Goal: Information Seeking & Learning: Learn about a topic

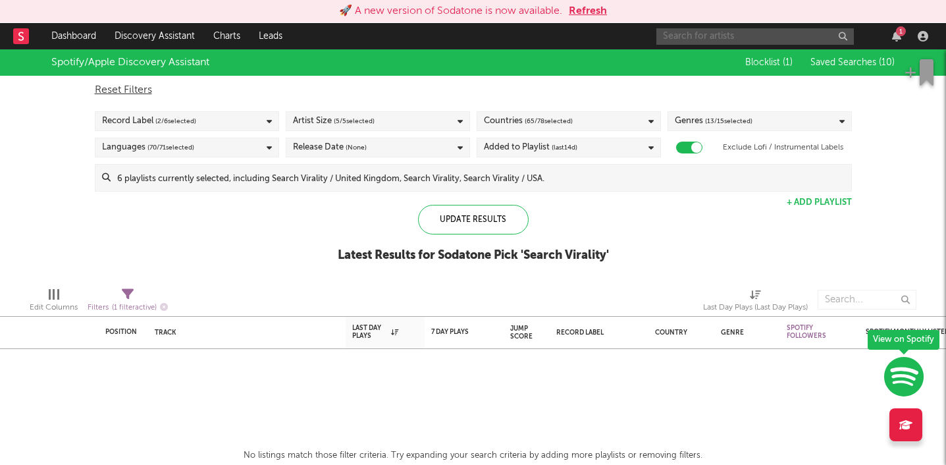
click at [745, 32] on input "text" at bounding box center [756, 36] width 198 height 16
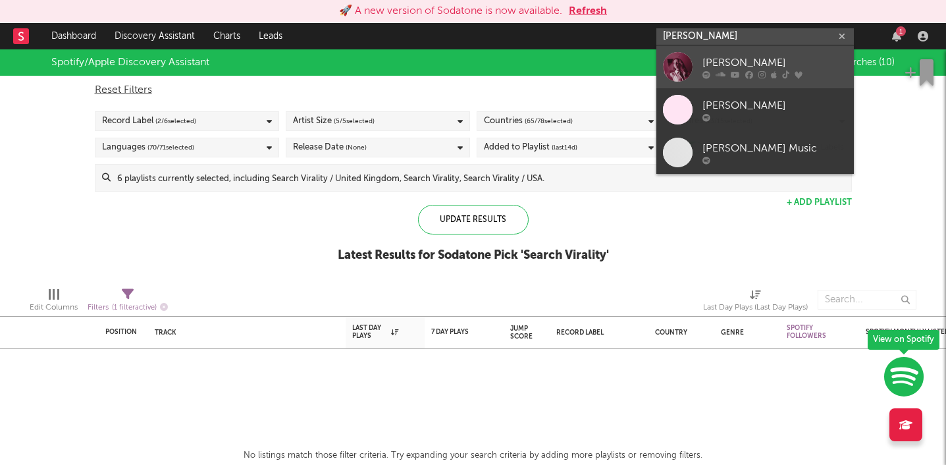
type input "[PERSON_NAME]"
click at [735, 63] on div "[PERSON_NAME]" at bounding box center [775, 63] width 145 height 16
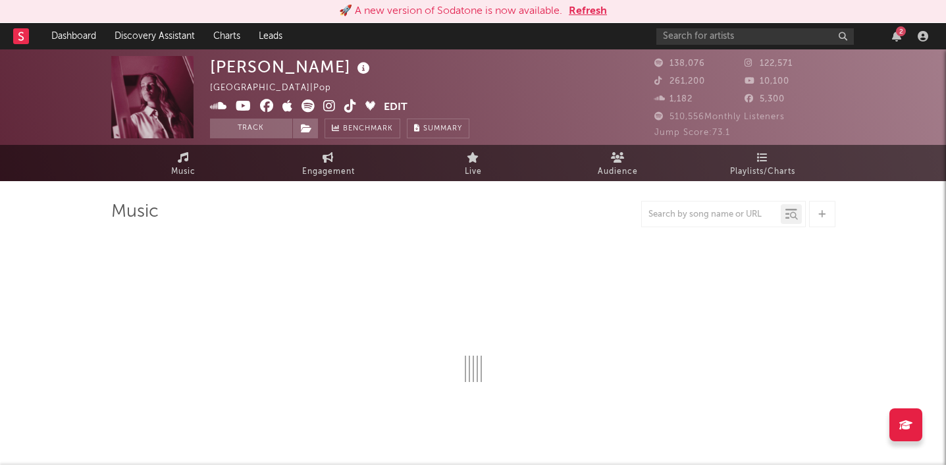
select select "6m"
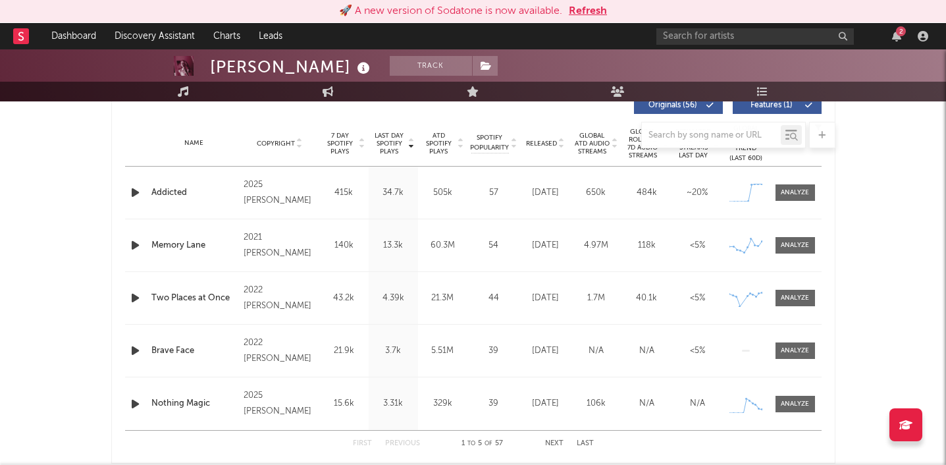
scroll to position [515, 0]
click at [794, 192] on div at bounding box center [795, 192] width 28 height 10
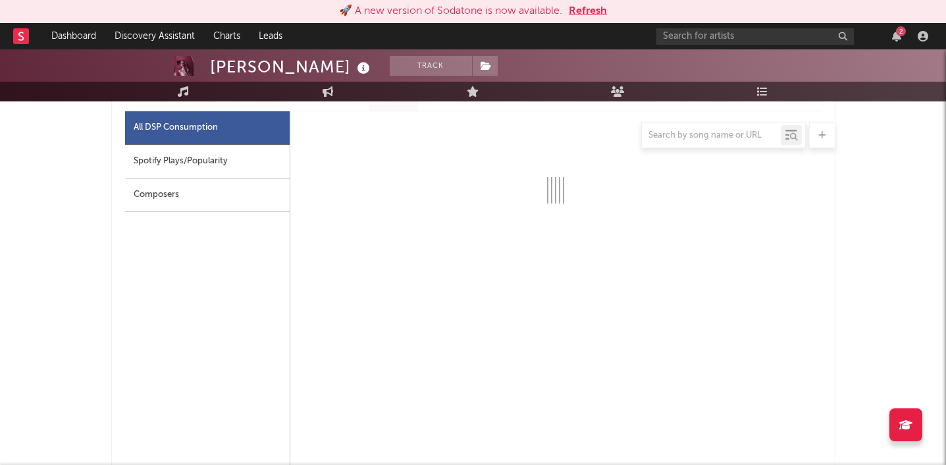
select select "1w"
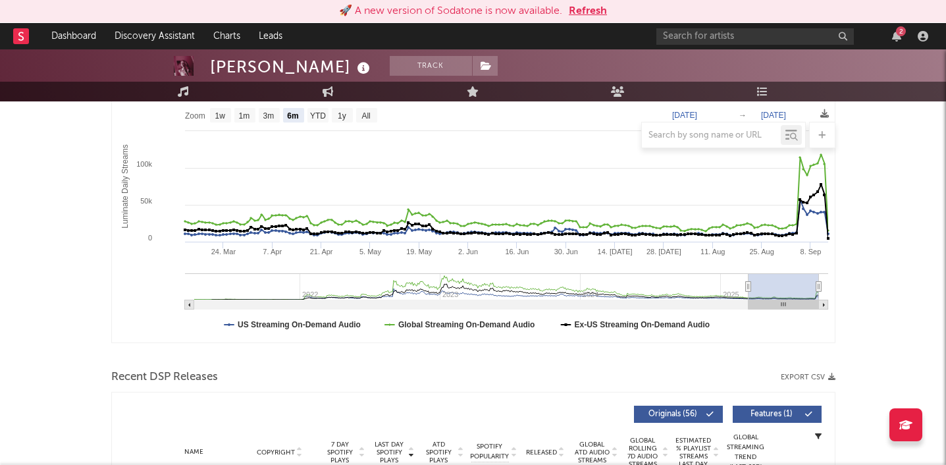
scroll to position [0, 0]
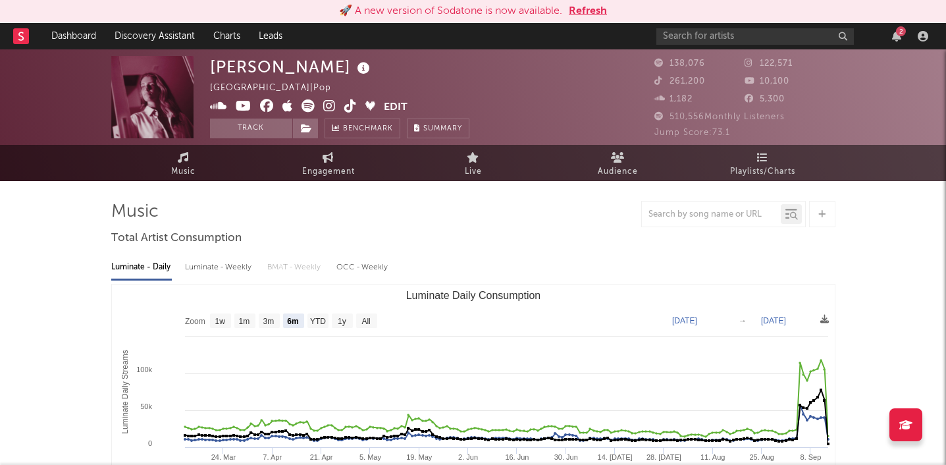
click at [330, 105] on icon at bounding box center [329, 105] width 13 height 13
click at [349, 105] on icon at bounding box center [350, 105] width 13 height 13
click at [87, 28] on link "Dashboard" at bounding box center [73, 36] width 63 height 26
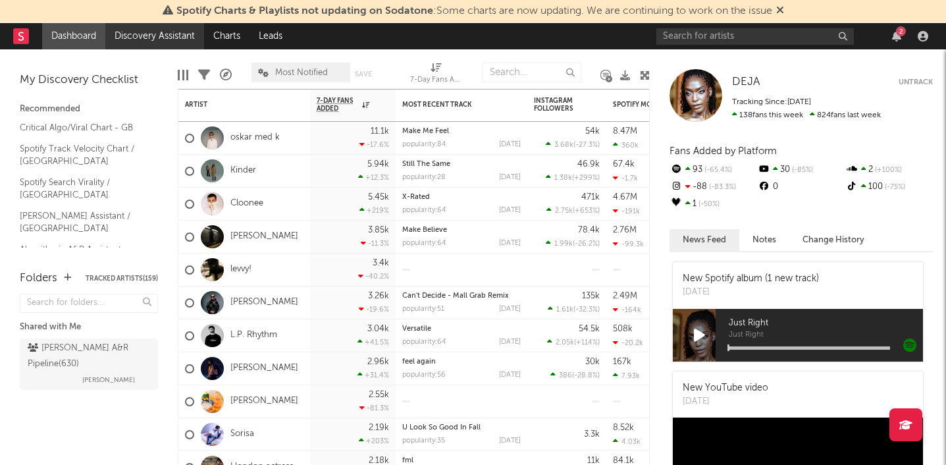
click at [153, 32] on link "Discovery Assistant" at bounding box center [154, 36] width 99 height 26
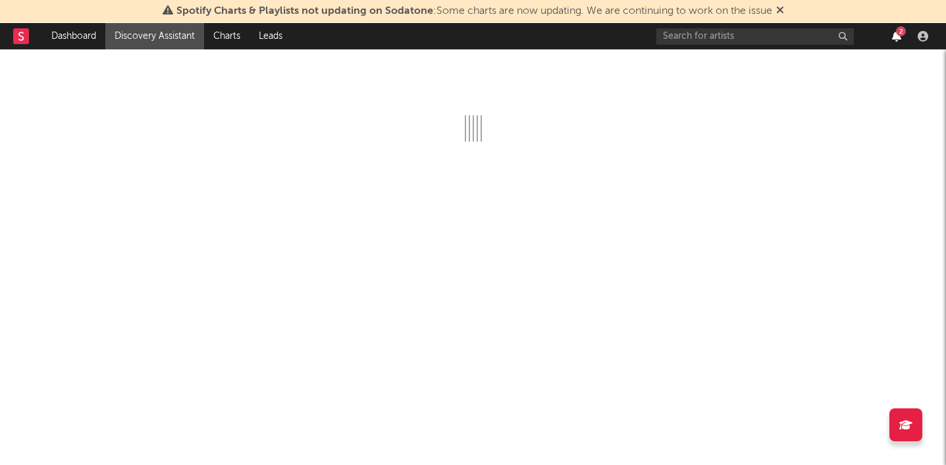
click at [899, 41] on icon "button" at bounding box center [896, 36] width 9 height 11
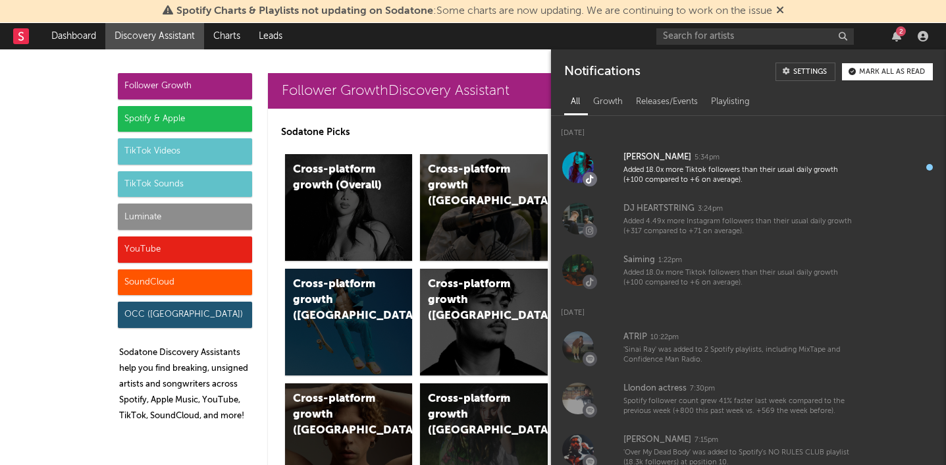
click at [898, 28] on div "2" at bounding box center [901, 31] width 10 height 10
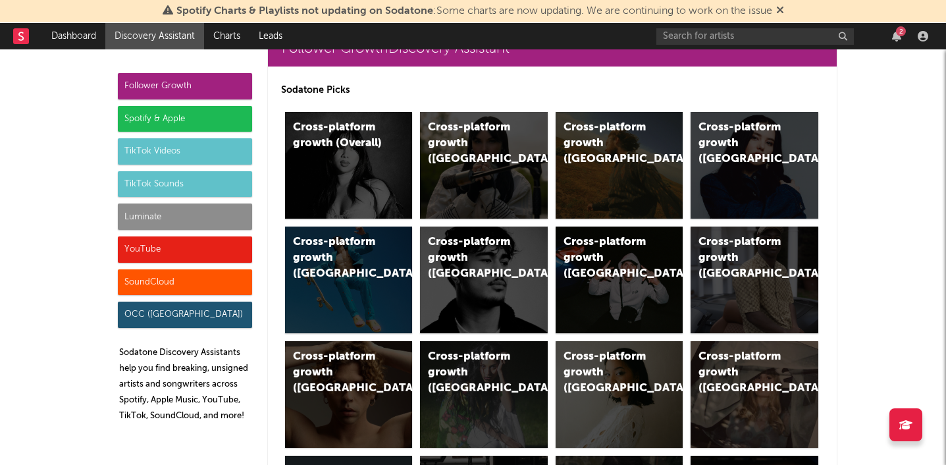
scroll to position [45, 0]
